Goal: Contribute content: Add original content to the website for others to see

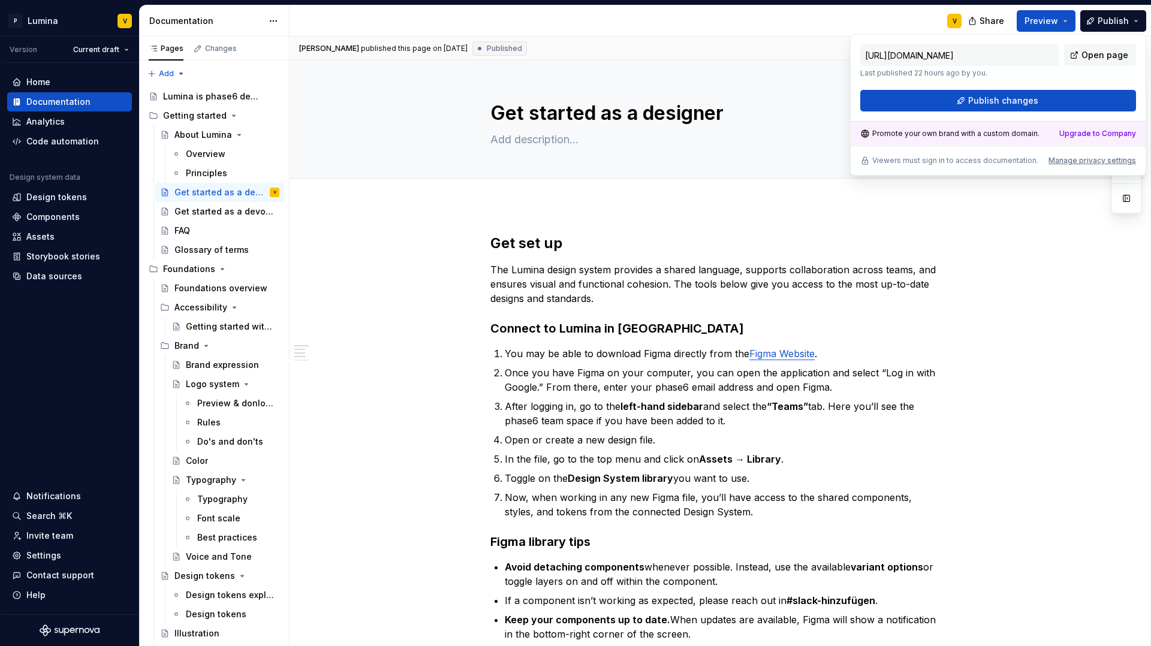
type textarea "*"
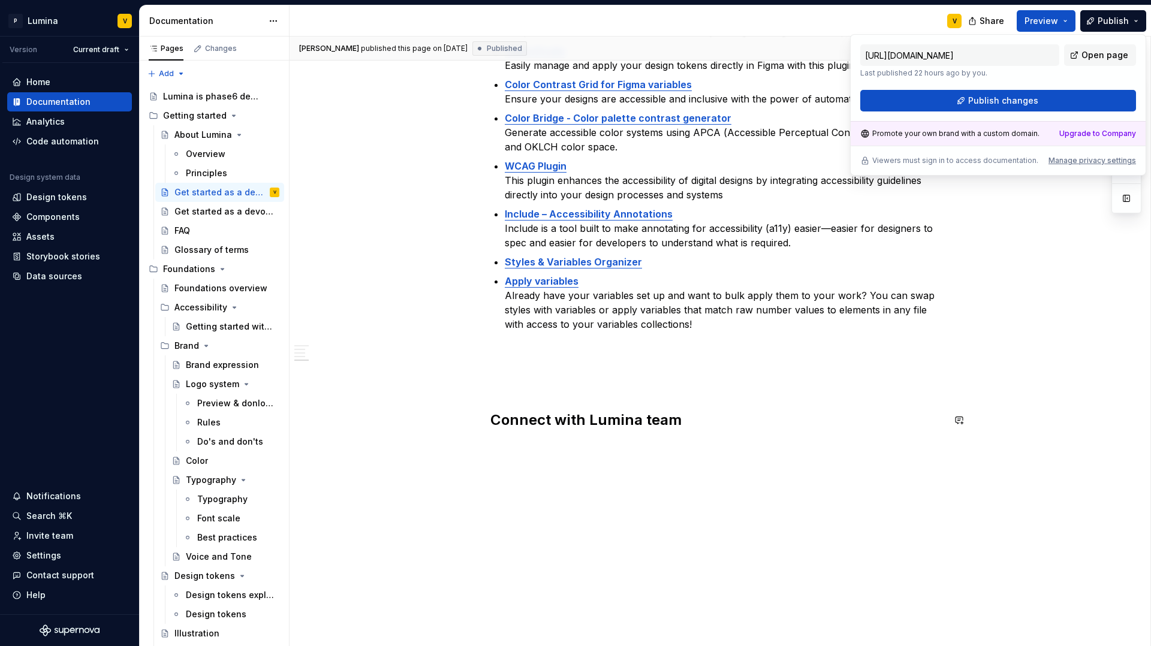
scroll to position [706, 0]
click at [708, 331] on p "Apply variables Already have your variables set up and want to bulk apply them …" at bounding box center [724, 330] width 439 height 115
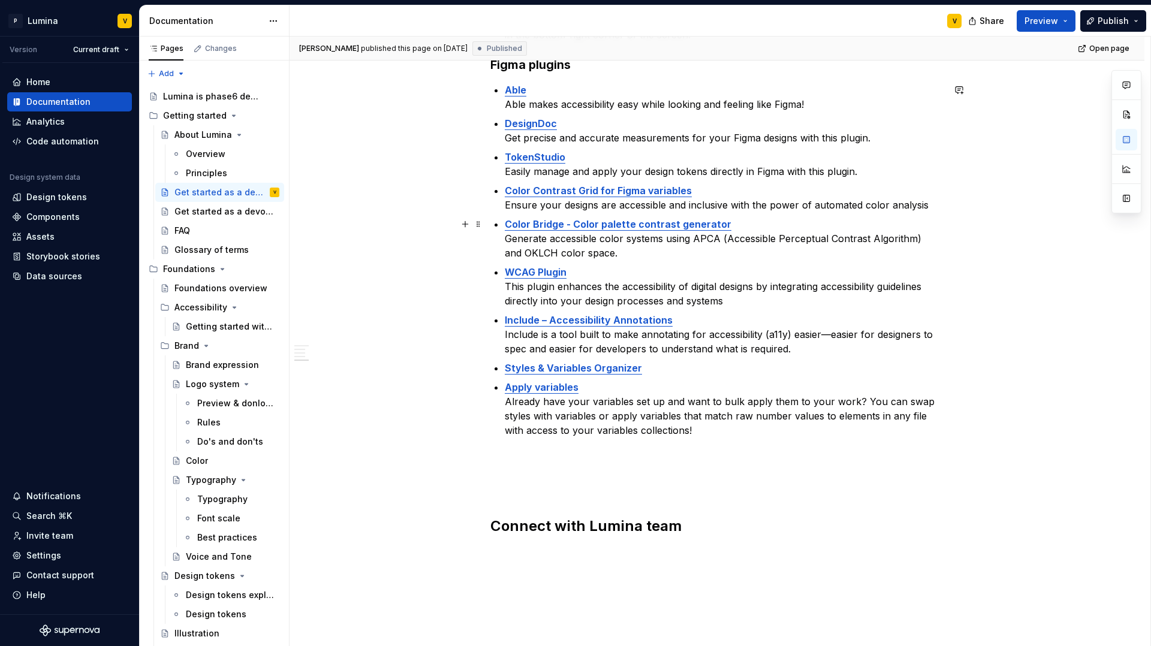
scroll to position [720, 0]
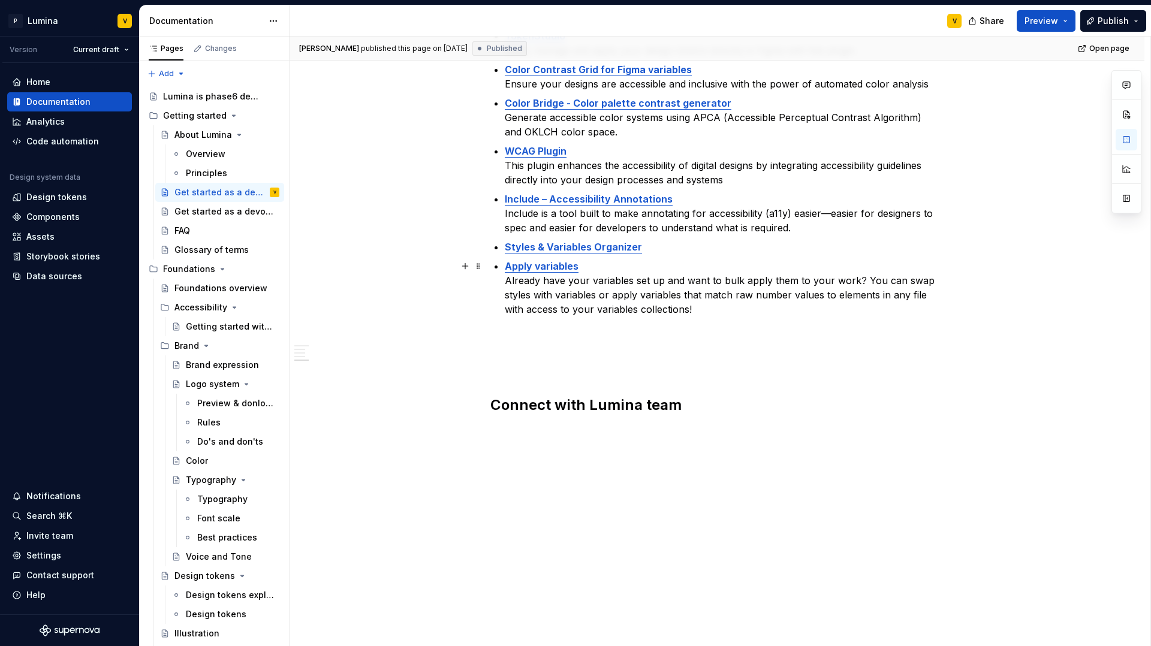
click at [516, 328] on p "Apply variables Already have your variables set up and want to bulk apply them …" at bounding box center [724, 316] width 439 height 115
click at [697, 309] on p "Apply variables Already have your variables set up and want to bulk apply them …" at bounding box center [724, 316] width 439 height 115
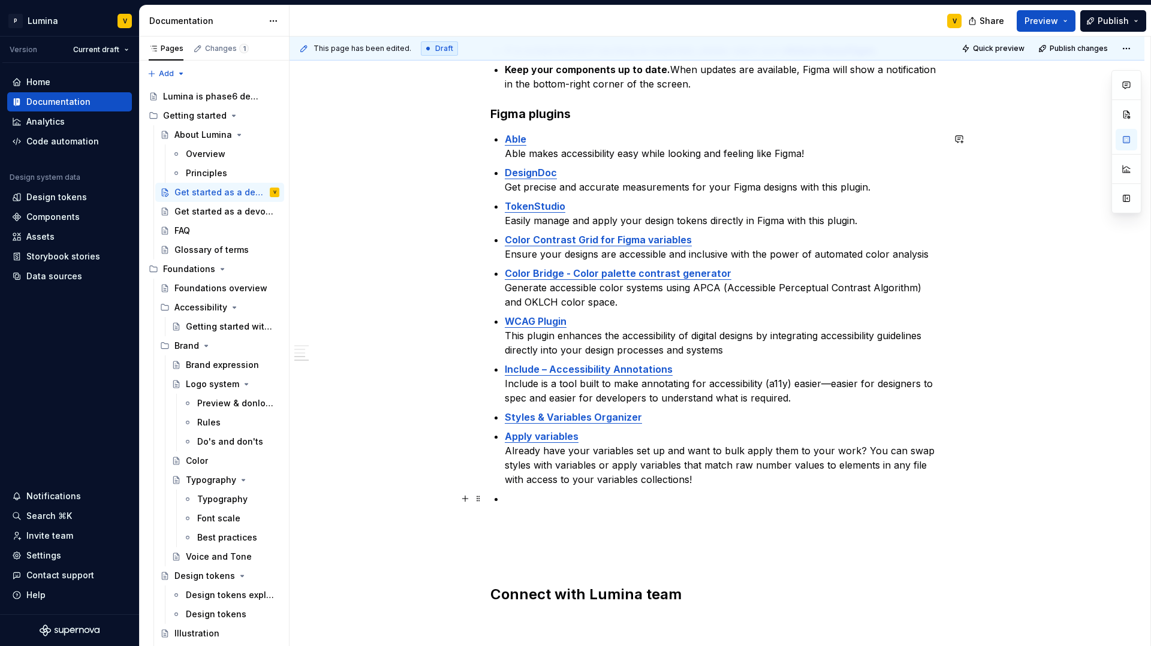
scroll to position [552, 0]
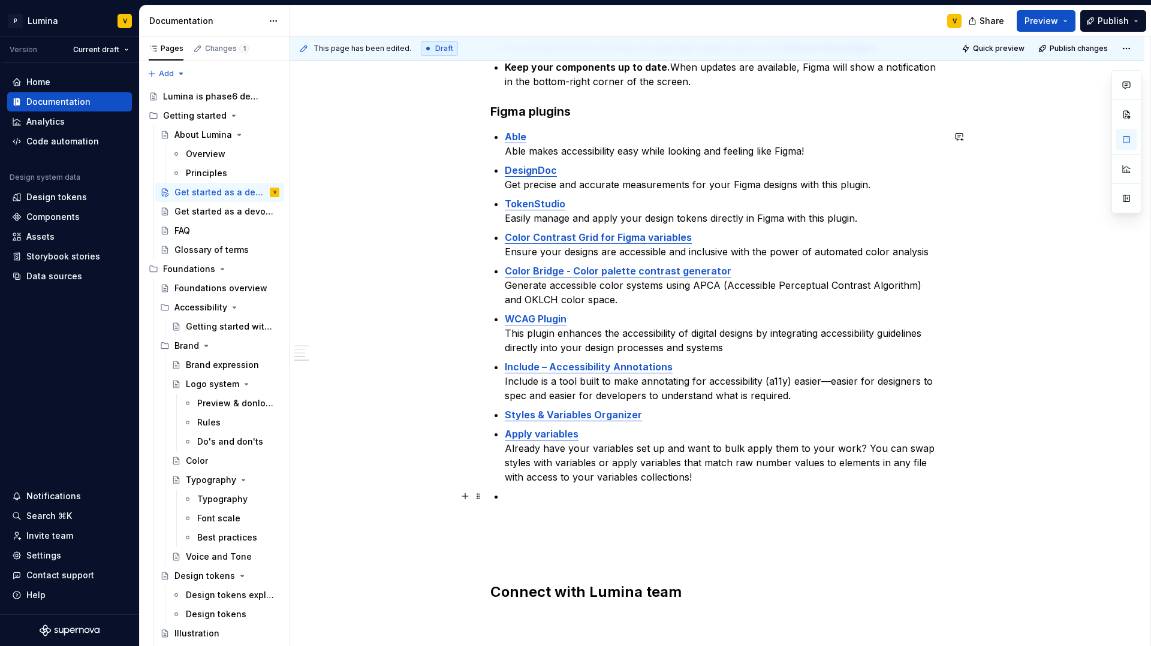
click at [509, 493] on p at bounding box center [724, 525] width 439 height 72
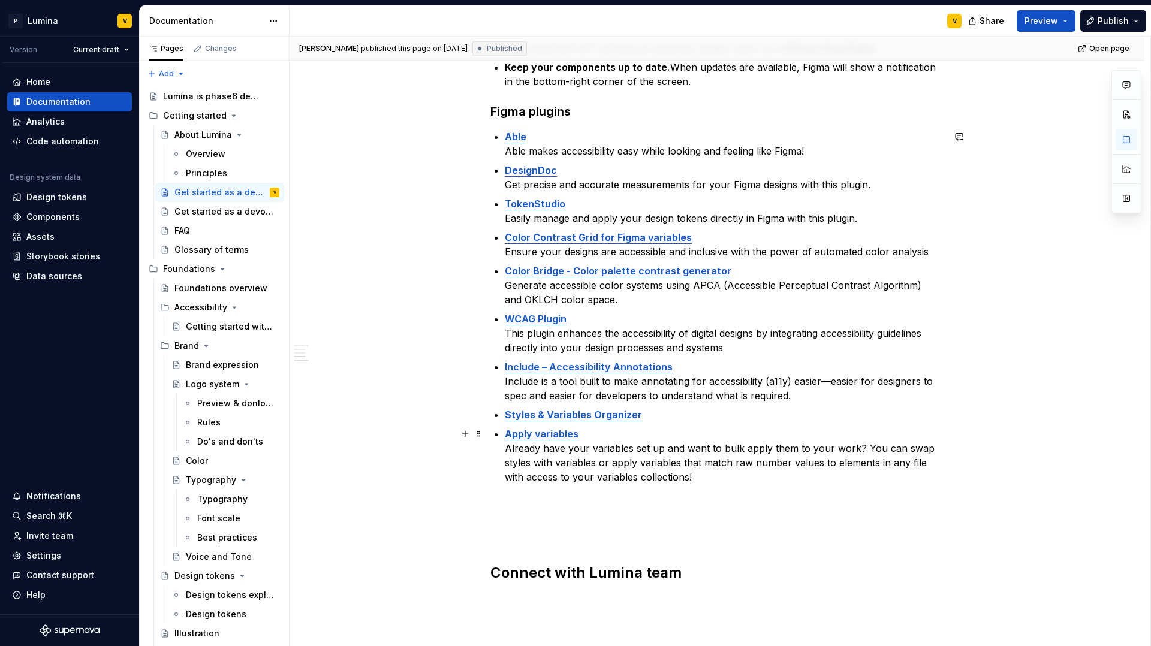
click at [699, 476] on p "Apply variables Already have your variables set up and want to bulk apply them …" at bounding box center [724, 484] width 439 height 115
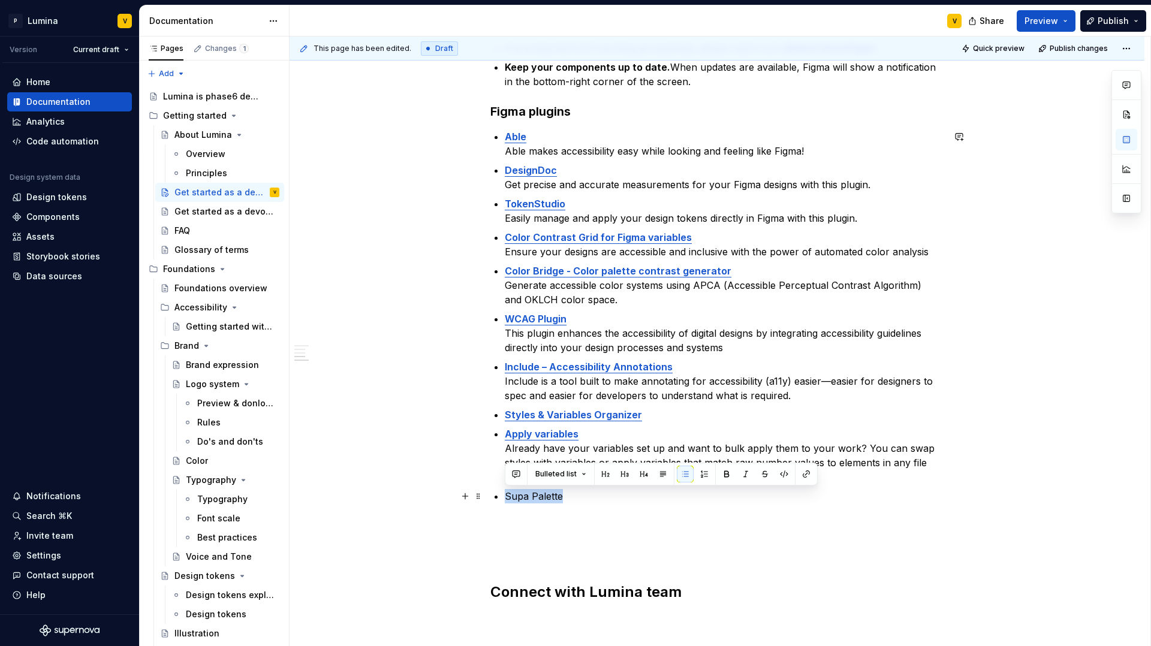
drag, startPoint x: 561, startPoint y: 497, endPoint x: 504, endPoint y: 496, distance: 57.6
click at [505, 496] on p "Supa Palette" at bounding box center [724, 525] width 439 height 72
click at [816, 473] on div "Bulleted list" at bounding box center [664, 474] width 313 height 23
click at [810, 478] on button "button" at bounding box center [809, 474] width 17 height 17
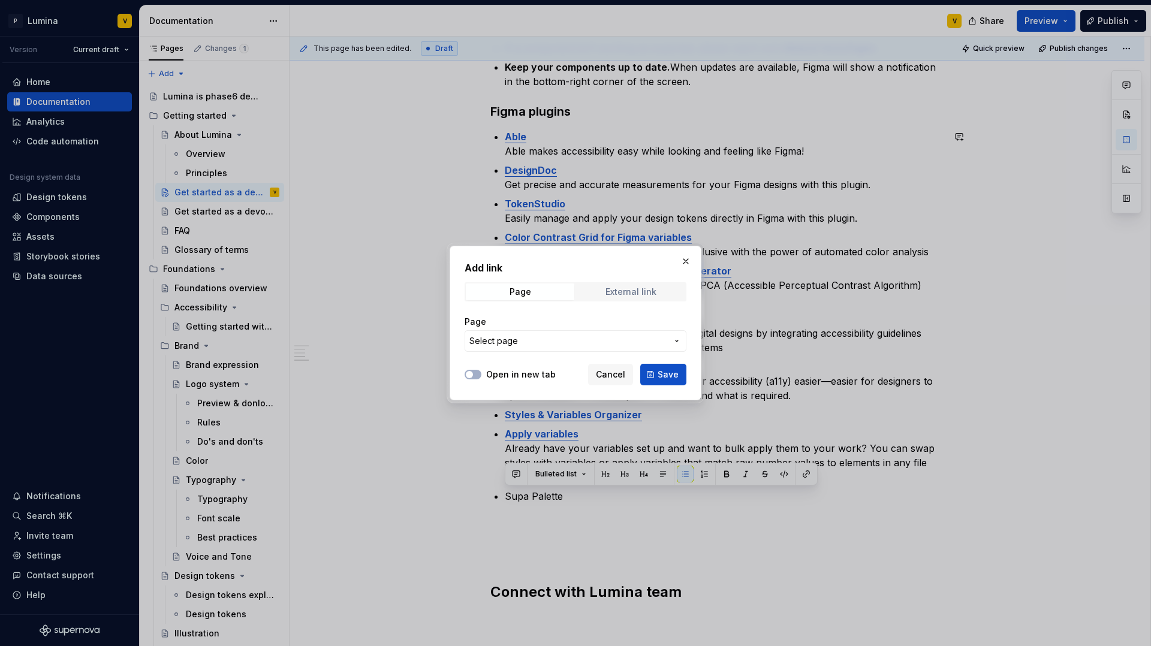
click at [624, 299] on span "External link" at bounding box center [630, 291] width 108 height 17
click at [469, 376] on span "button" at bounding box center [469, 374] width 7 height 7
type textarea "*"
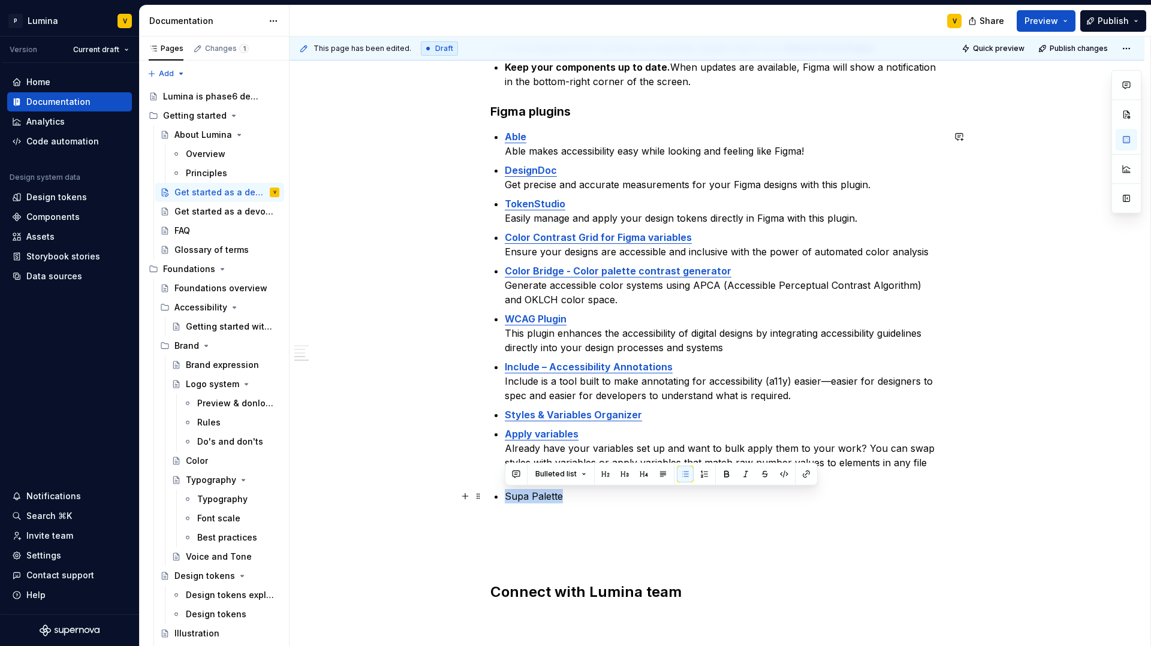
drag, startPoint x: 563, startPoint y: 499, endPoint x: 496, endPoint y: 497, distance: 67.1
click at [505, 497] on li "Supa Palette" at bounding box center [724, 525] width 439 height 72
click at [803, 471] on button "button" at bounding box center [806, 474] width 17 height 17
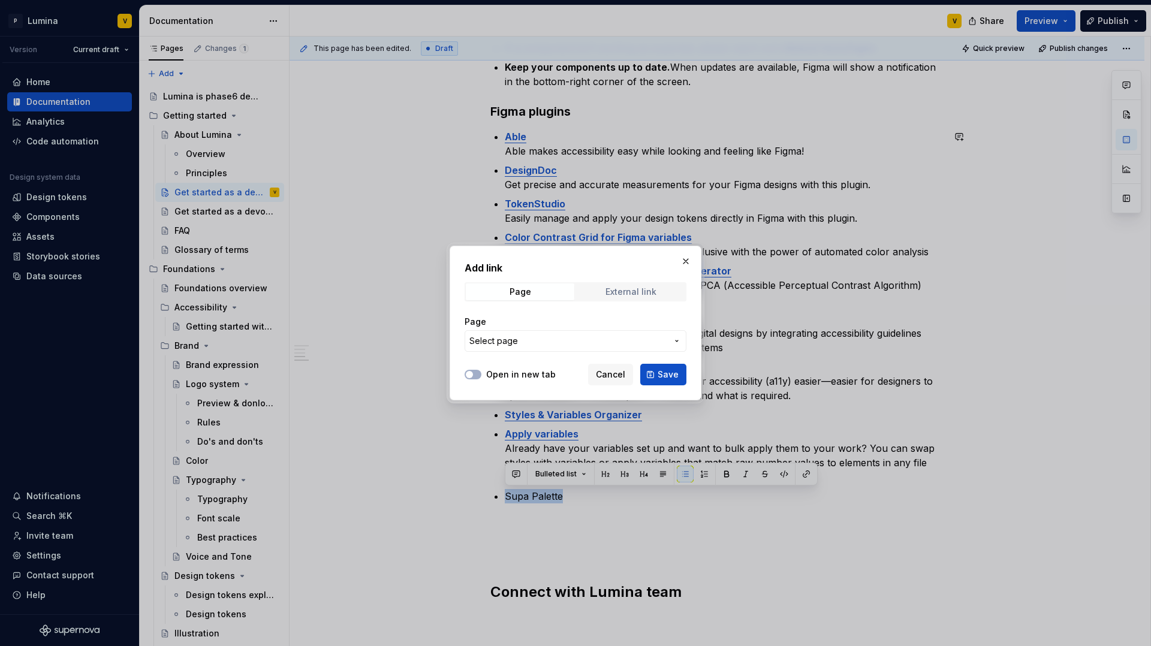
click at [591, 295] on span "External link" at bounding box center [630, 291] width 108 height 17
click at [526, 349] on input "URL" at bounding box center [575, 341] width 222 height 22
paste input "[URL][DOMAIN_NAME]"
type input "[URL][DOMAIN_NAME]"
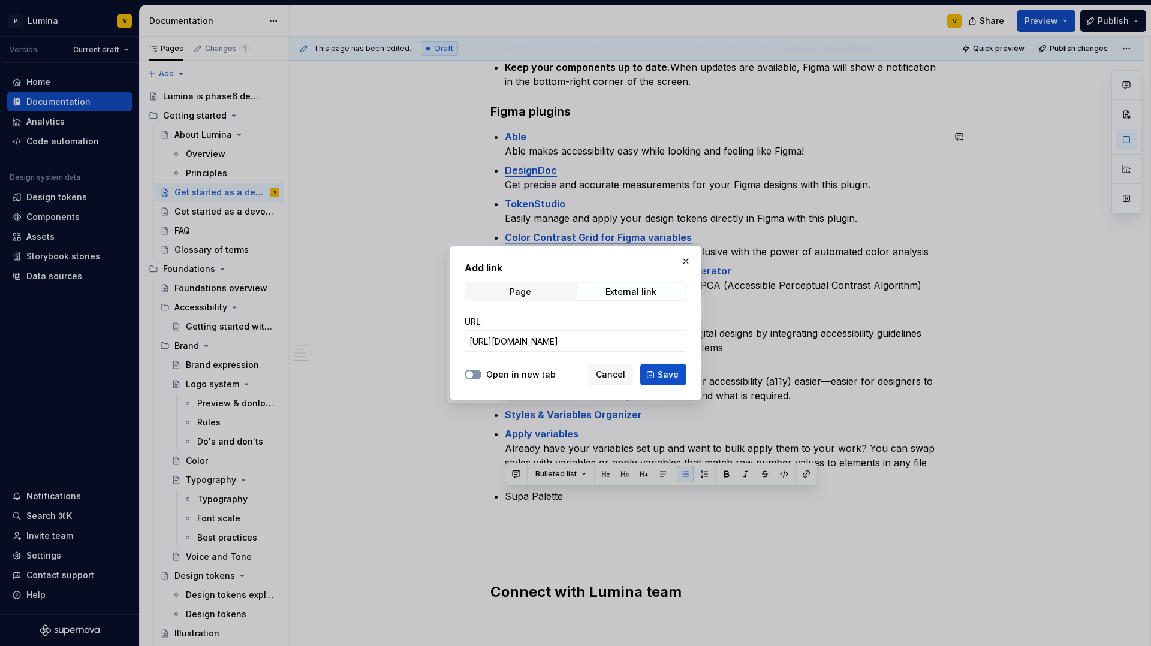
click at [475, 371] on button "Open in new tab" at bounding box center [472, 375] width 17 height 10
click at [659, 378] on span "Save" at bounding box center [667, 375] width 21 height 12
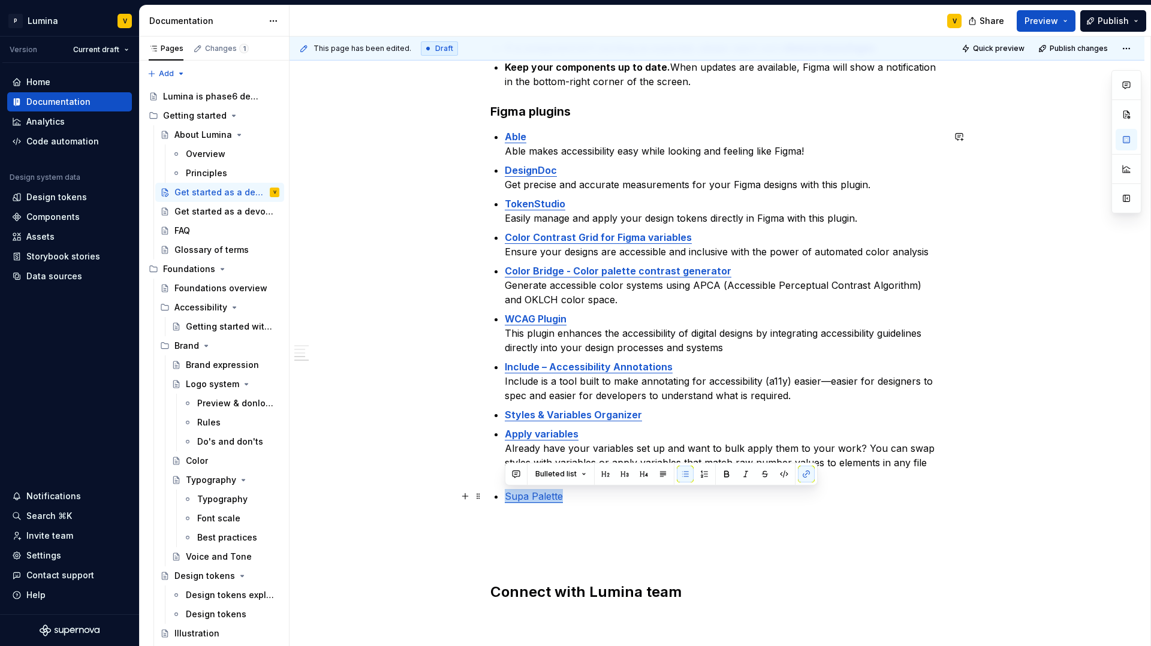
click at [566, 500] on p "Supa Palette" at bounding box center [724, 525] width 439 height 72
drag, startPoint x: 572, startPoint y: 499, endPoint x: 500, endPoint y: 501, distance: 71.9
click at [500, 501] on div "Get set up The Lumina design system provides a shared language, supports collab…" at bounding box center [716, 153] width 453 height 944
click at [730, 479] on button "button" at bounding box center [726, 474] width 17 height 17
click at [585, 502] on p "Supa Palette" at bounding box center [724, 525] width 439 height 72
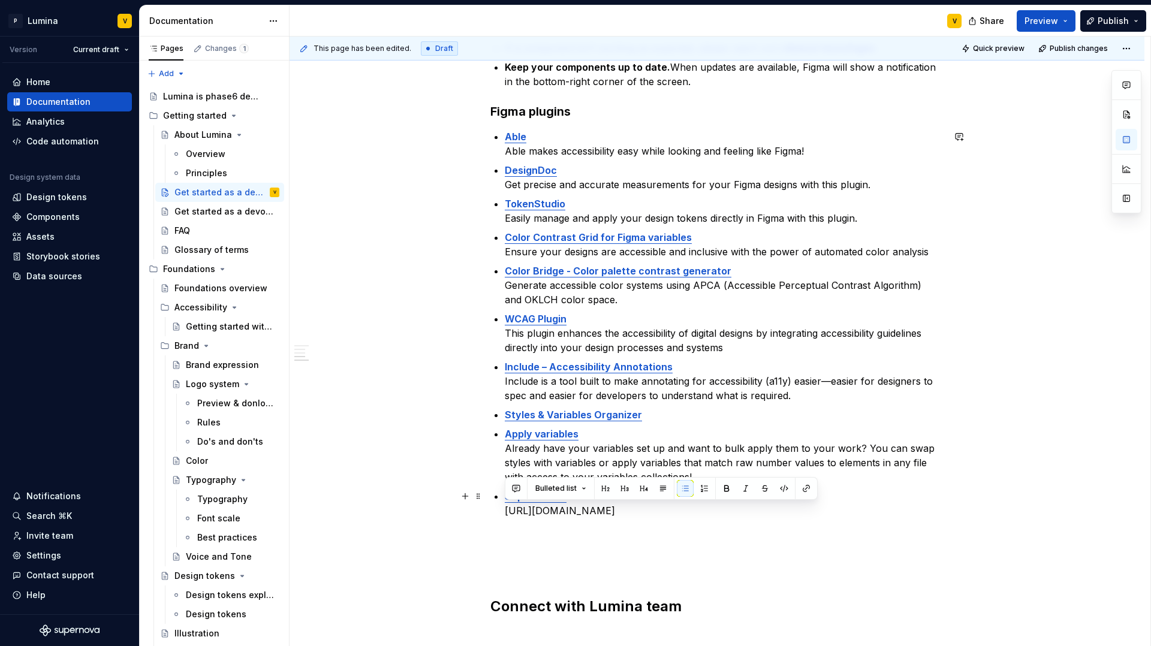
drag, startPoint x: 875, startPoint y: 512, endPoint x: 497, endPoint y: 511, distance: 377.5
click at [497, 511] on div "Get set up The Lumina design system provides a shared language, supports collab…" at bounding box center [716, 160] width 453 height 959
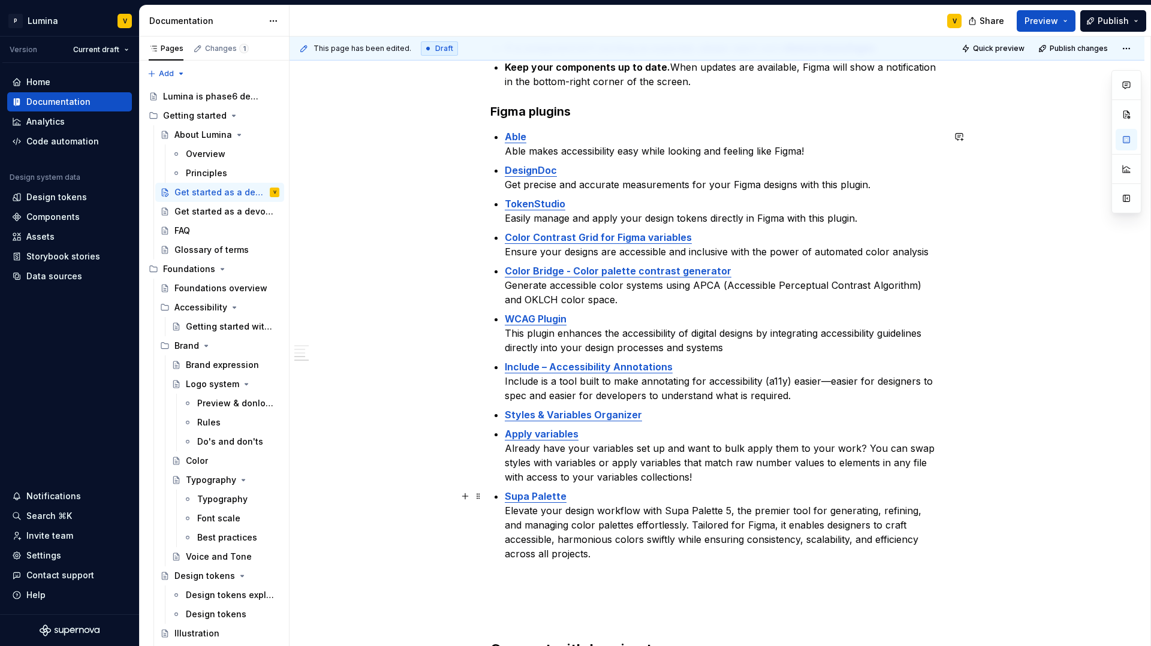
click at [554, 552] on p "Supa Palette Elevate your design workflow with Supa Palette 5, the premier tool…" at bounding box center [724, 553] width 439 height 129
click at [540, 552] on p "Supa Palette Elevate your design workflow with Supa Palette 5, the premier tool…" at bounding box center [724, 553] width 439 height 129
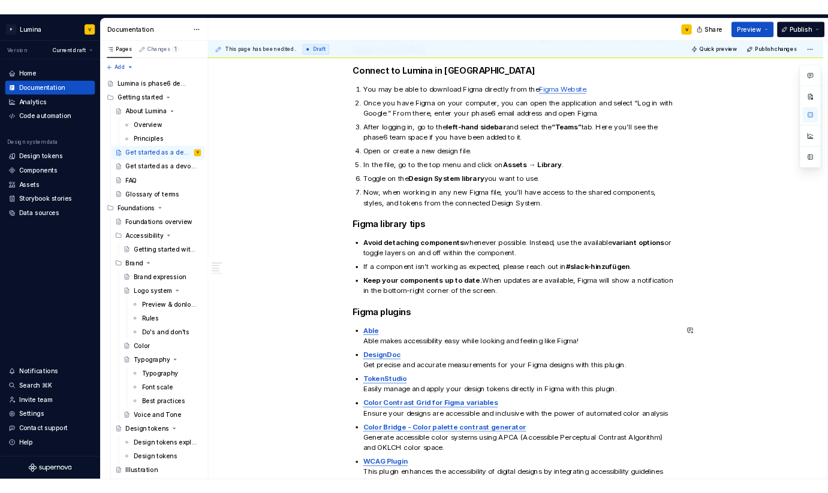
scroll to position [132, 0]
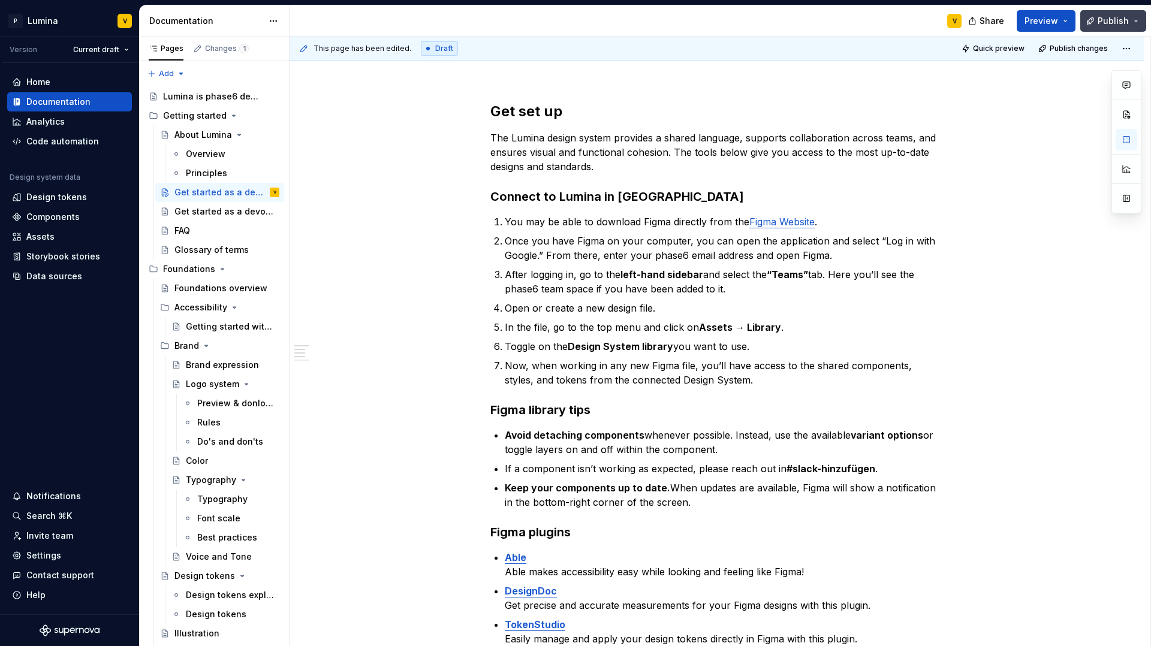
click at [828, 20] on span "Publish" at bounding box center [1112, 21] width 31 height 12
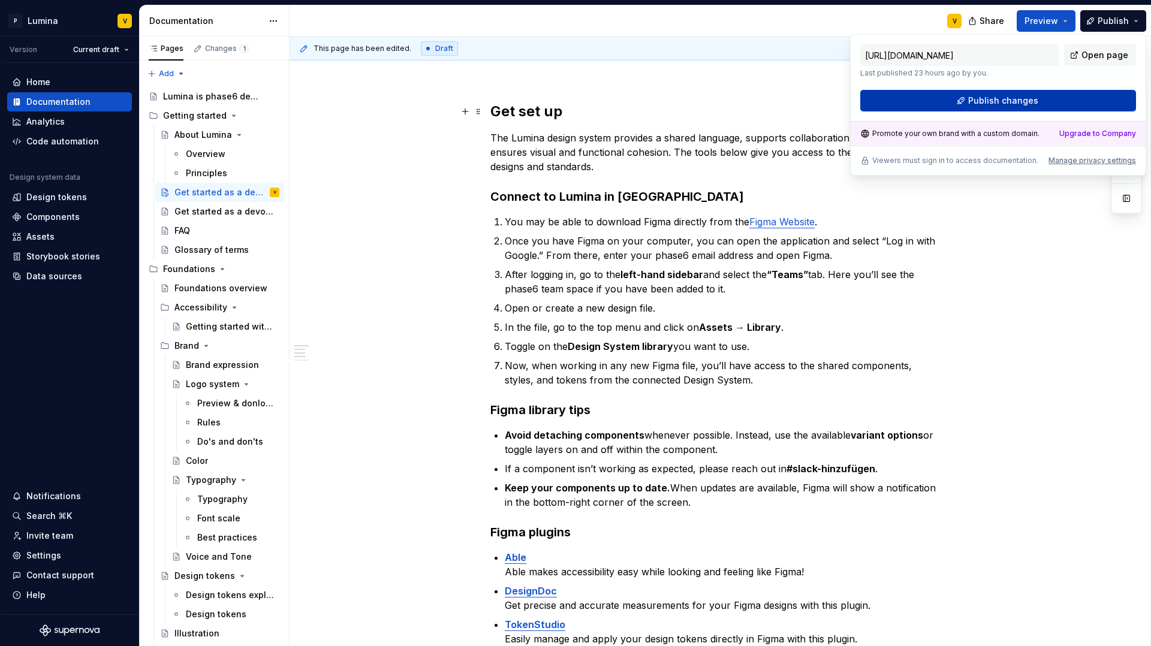
click at [828, 104] on span "Publish changes" at bounding box center [1003, 101] width 70 height 12
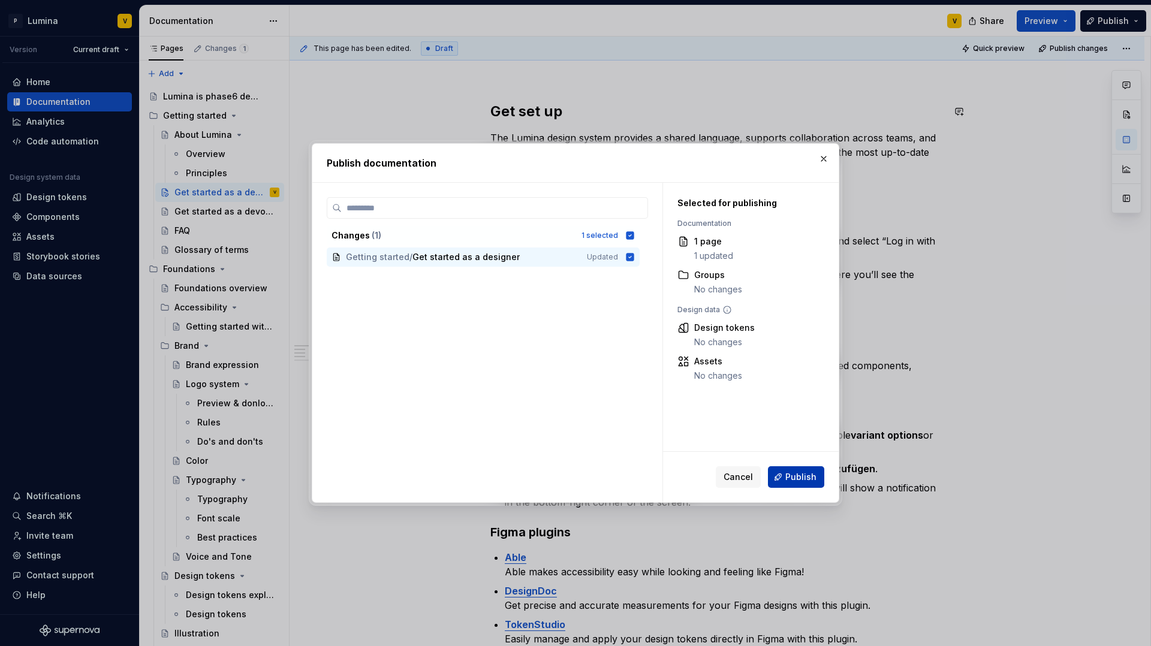
click at [792, 480] on span "Publish" at bounding box center [800, 477] width 31 height 12
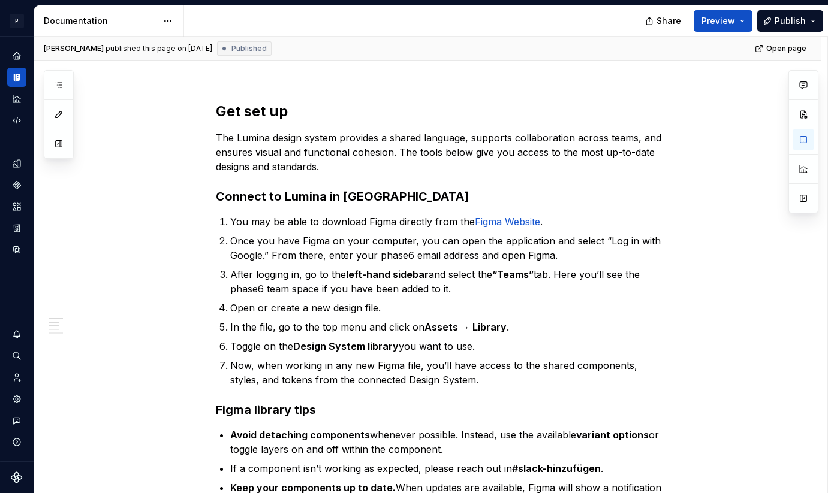
type textarea "*"
